Goal: Information Seeking & Learning: Stay updated

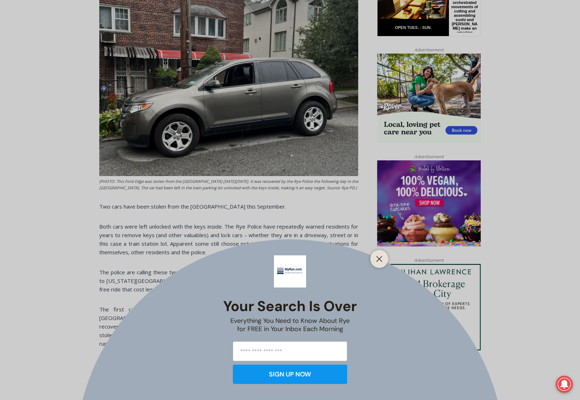
scroll to position [422, 0]
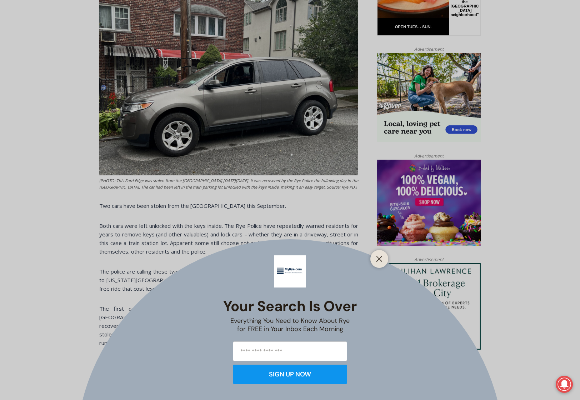
click at [321, 174] on div "Your Search is Over Everything You Need to Know About Rye for FREE in Your Inbo…" at bounding box center [290, 200] width 580 height 400
drag, startPoint x: 382, startPoint y: 260, endPoint x: 375, endPoint y: 260, distance: 7.1
click at [382, 260] on button "Close" at bounding box center [379, 259] width 10 height 10
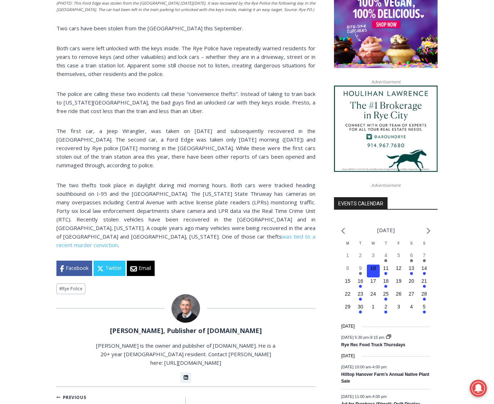
scroll to position [601, 0]
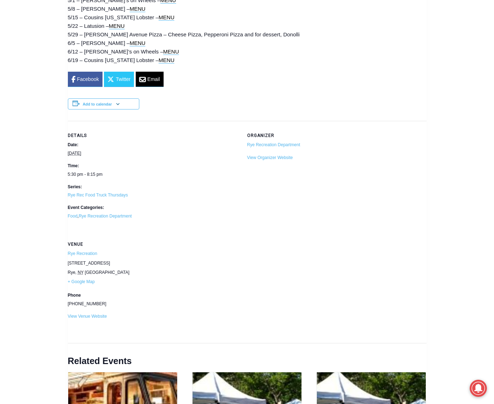
scroll to position [575, 0]
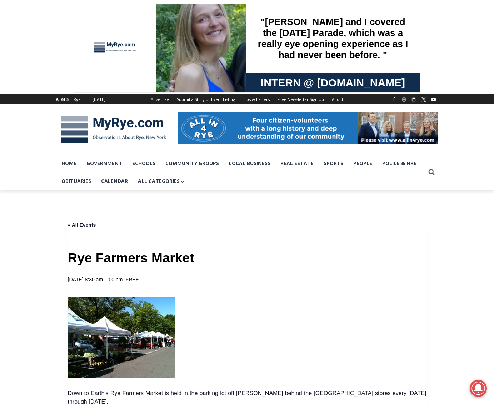
scroll to position [-2, 0]
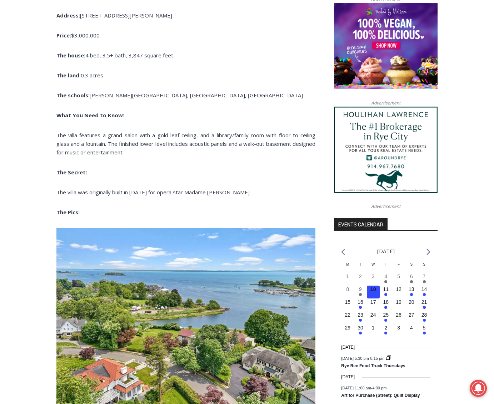
scroll to position [579, 0]
